Goal: Information Seeking & Learning: Compare options

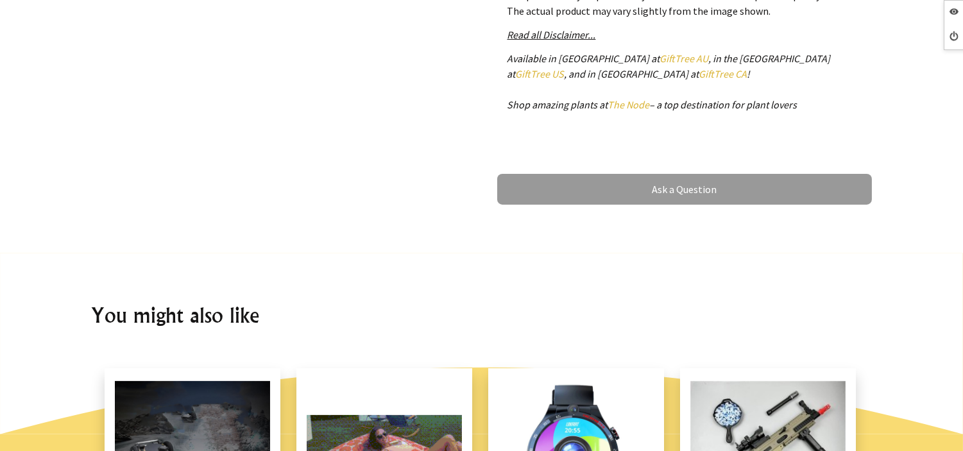
scroll to position [356, 0]
